Goal: Transaction & Acquisition: Purchase product/service

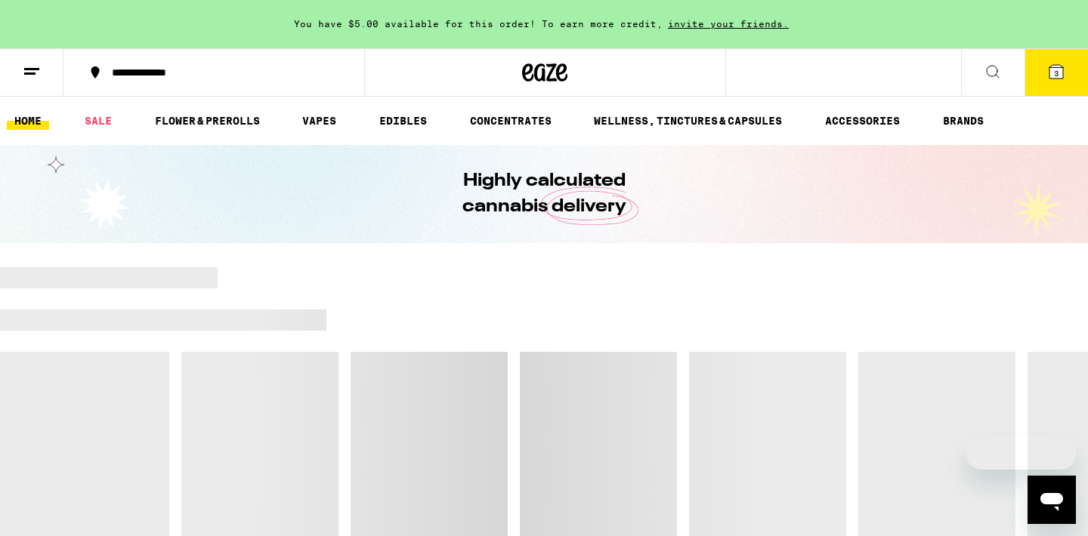
click at [1065, 70] on button "3" at bounding box center [1055, 72] width 63 height 47
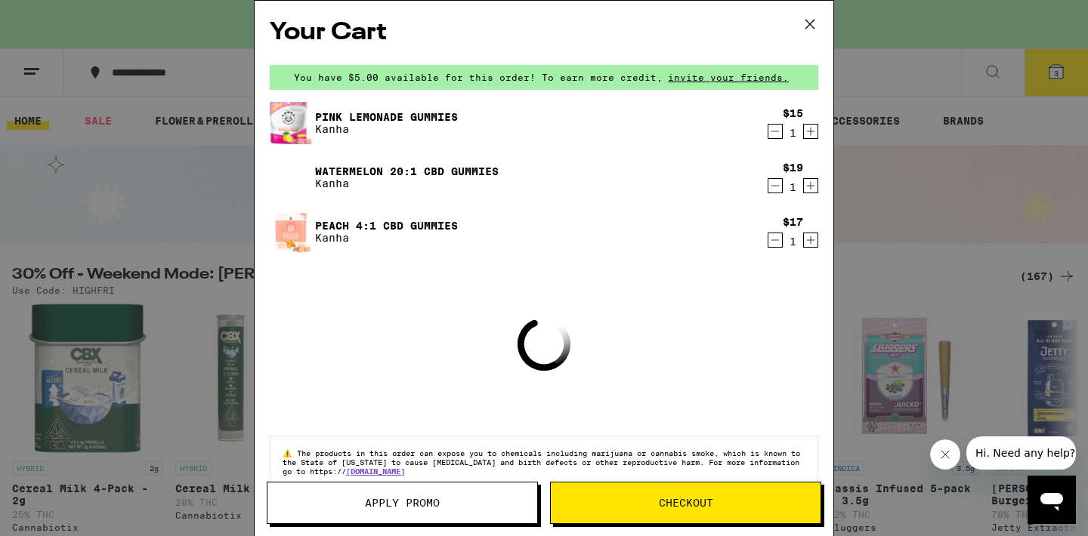
click at [812, 16] on icon at bounding box center [809, 24] width 23 height 23
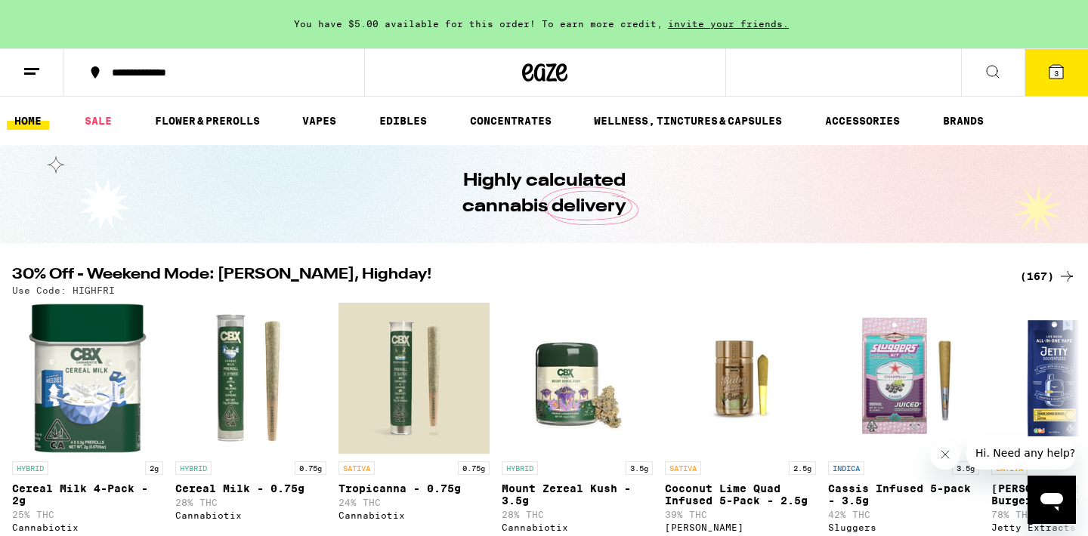
click at [1051, 84] on button "3" at bounding box center [1055, 72] width 63 height 47
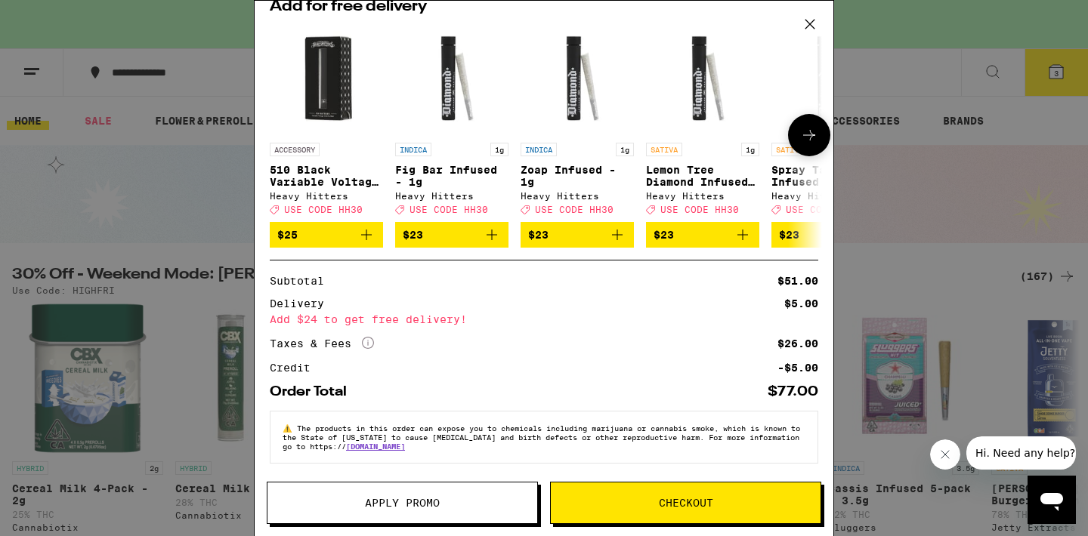
scroll to position [290, 0]
click at [868, 154] on div "Your Cart You have $5.00 available for this order! To earn more credit, invite …" at bounding box center [544, 268] width 1088 height 536
